Goal: Information Seeking & Learning: Learn about a topic

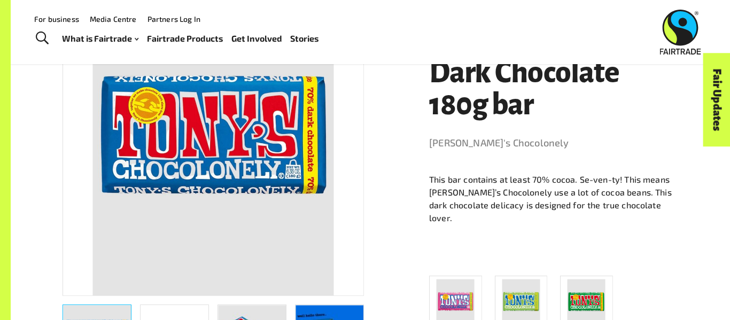
scroll to position [223, 0]
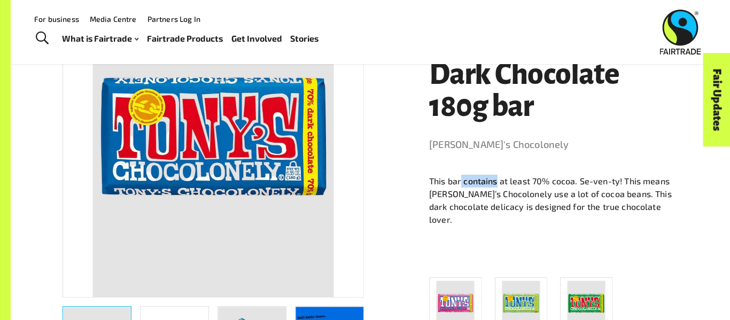
drag, startPoint x: 498, startPoint y: 150, endPoint x: 462, endPoint y: 150, distance: 35.8
click at [462, 175] on p "This bar contains at least 70% cocoa. Se-ven-ty! This means [PERSON_NAME]’s Cho…" at bounding box center [553, 200] width 249 height 51
copy p "contains"
click at [493, 175] on p "This bar contains at least 70% cocoa. Se-ven-ty! This means [PERSON_NAME]’s Cho…" at bounding box center [553, 200] width 249 height 51
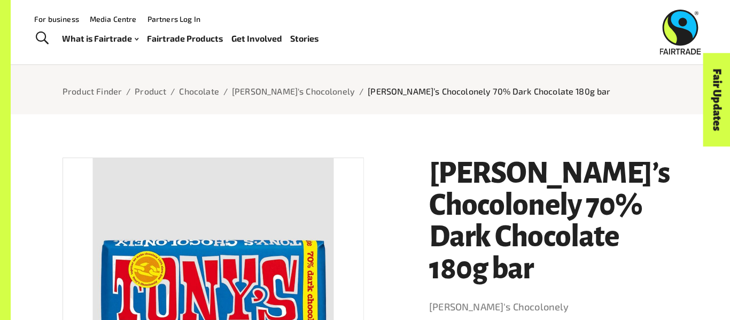
scroll to position [0, 0]
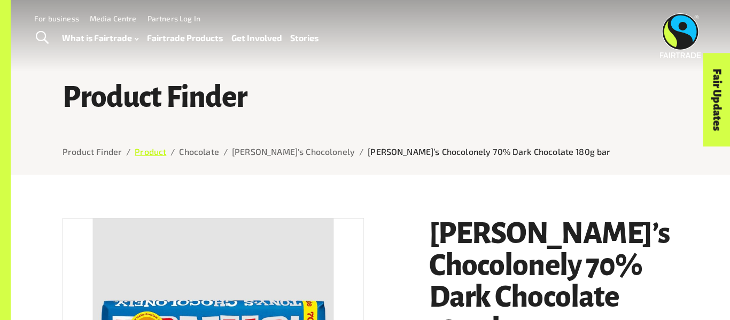
click at [146, 151] on link "Product" at bounding box center [151, 151] width 32 height 10
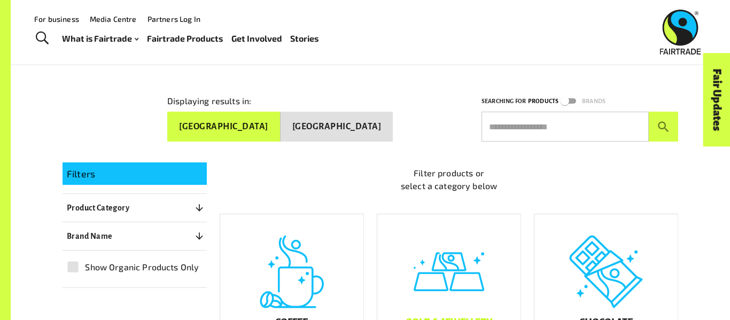
scroll to position [114, 0]
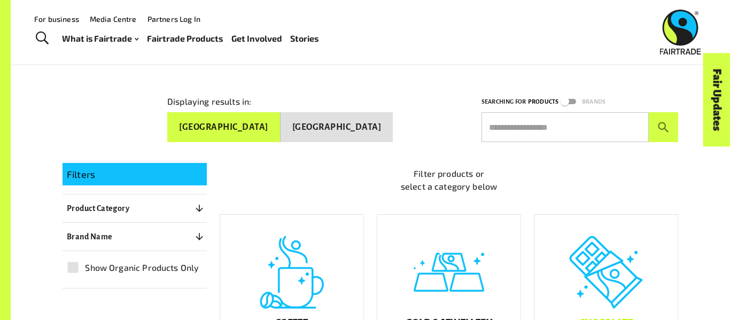
click at [600, 258] on div "Chocolate" at bounding box center [605, 287] width 143 height 144
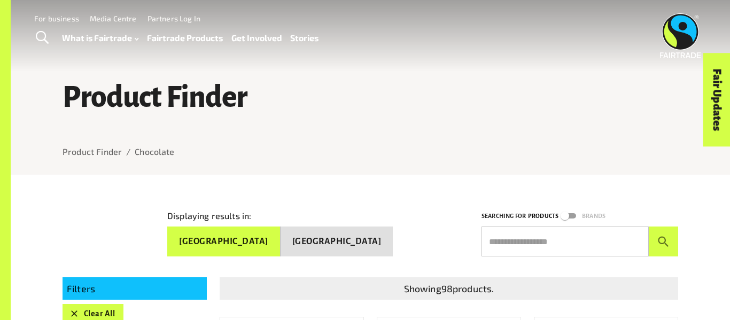
click at [563, 232] on input "text" at bounding box center [565, 242] width 167 height 30
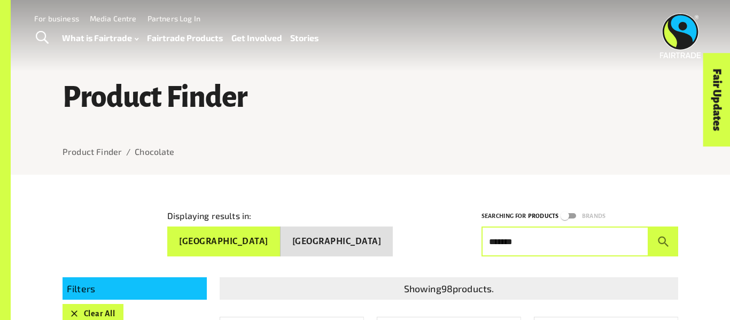
type input "******"
click at [649, 227] on button "submit" at bounding box center [663, 242] width 29 height 30
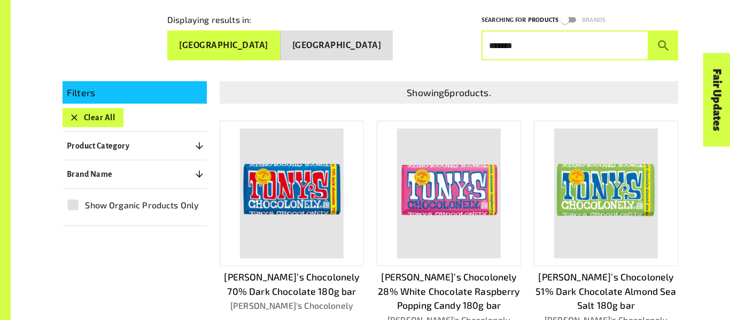
scroll to position [198, 0]
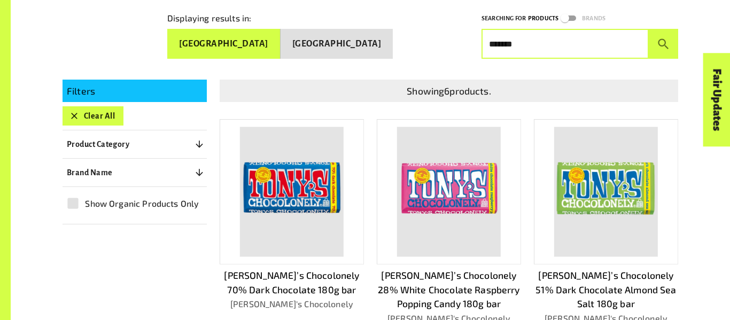
click at [331, 188] on img at bounding box center [292, 192] width 104 height 130
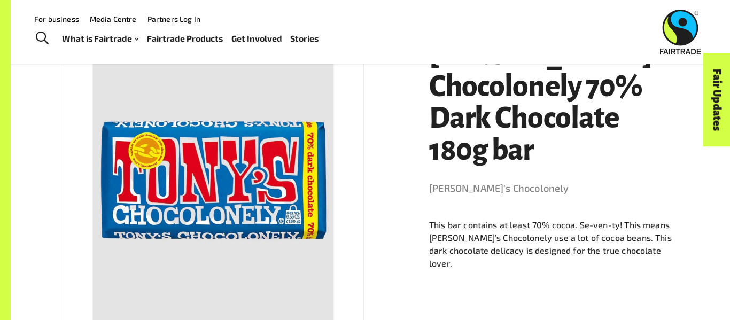
scroll to position [175, 0]
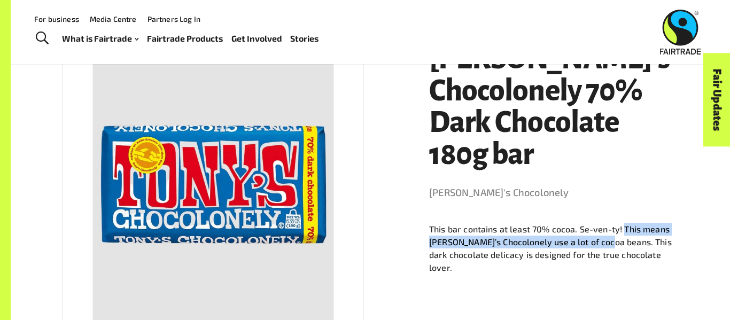
drag, startPoint x: 623, startPoint y: 198, endPoint x: 604, endPoint y: 210, distance: 22.1
click at [604, 223] on p "This bar contains at least 70% cocoa. Se-ven-ty! This means [PERSON_NAME]’s Cho…" at bounding box center [553, 248] width 249 height 51
copy p "This means [PERSON_NAME]’s Chocolonely use a lot of cocoa beans."
click at [658, 235] on div "[PERSON_NAME]’s Chocolonely 70% Dark Chocolate 180g bar [PERSON_NAME]'s Chocolo…" at bounding box center [547, 321] width 262 height 582
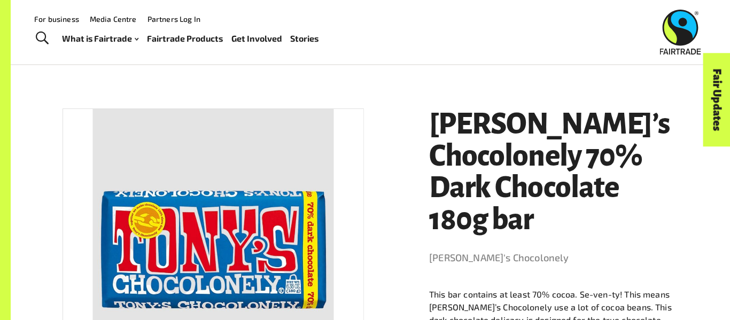
scroll to position [0, 0]
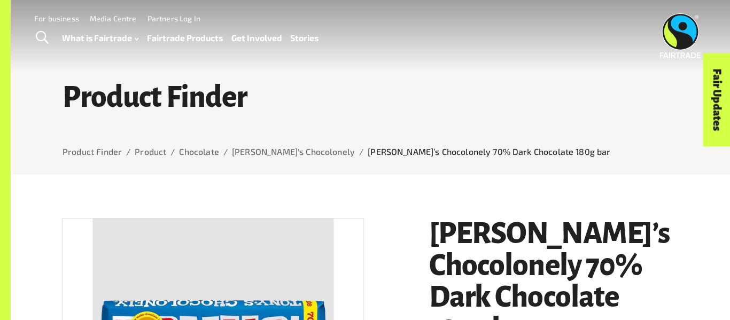
click at [671, 35] on img at bounding box center [680, 35] width 41 height 45
